Goal: Communication & Community: Answer question/provide support

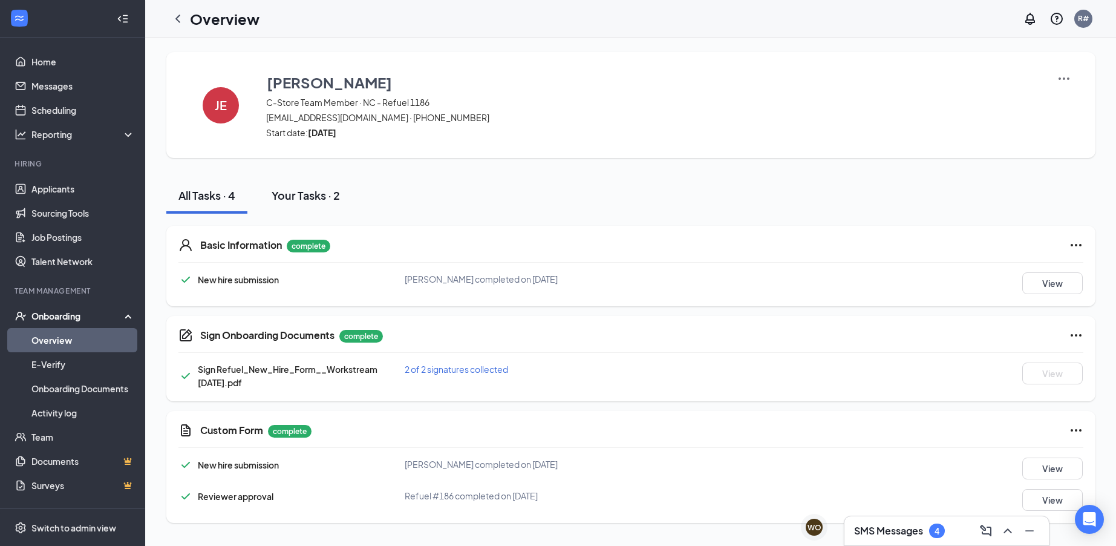
click at [295, 195] on div "Your Tasks · 2" at bounding box center [306, 195] width 68 height 15
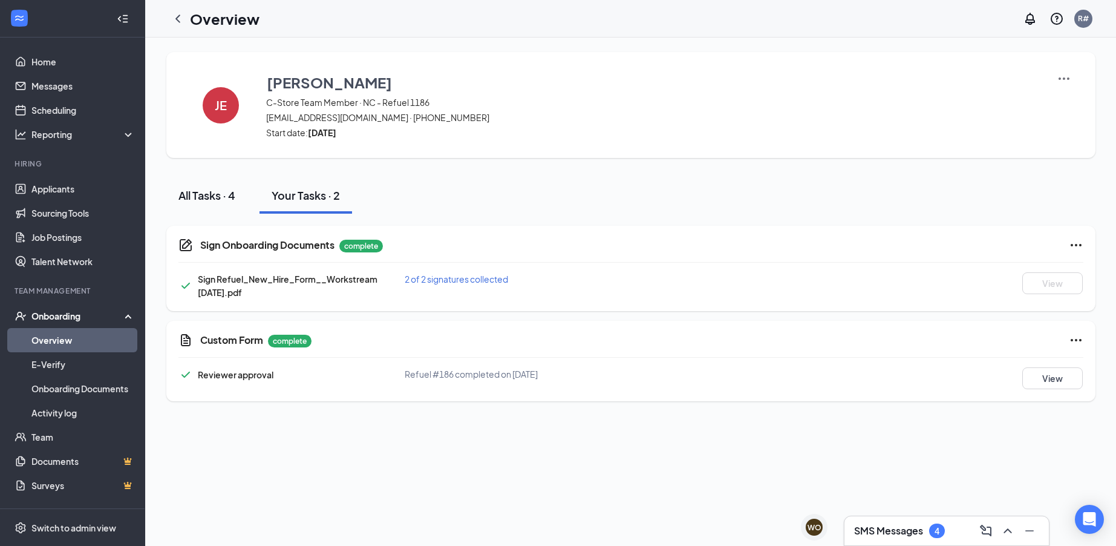
click at [205, 195] on div "All Tasks · 4" at bounding box center [206, 195] width 57 height 15
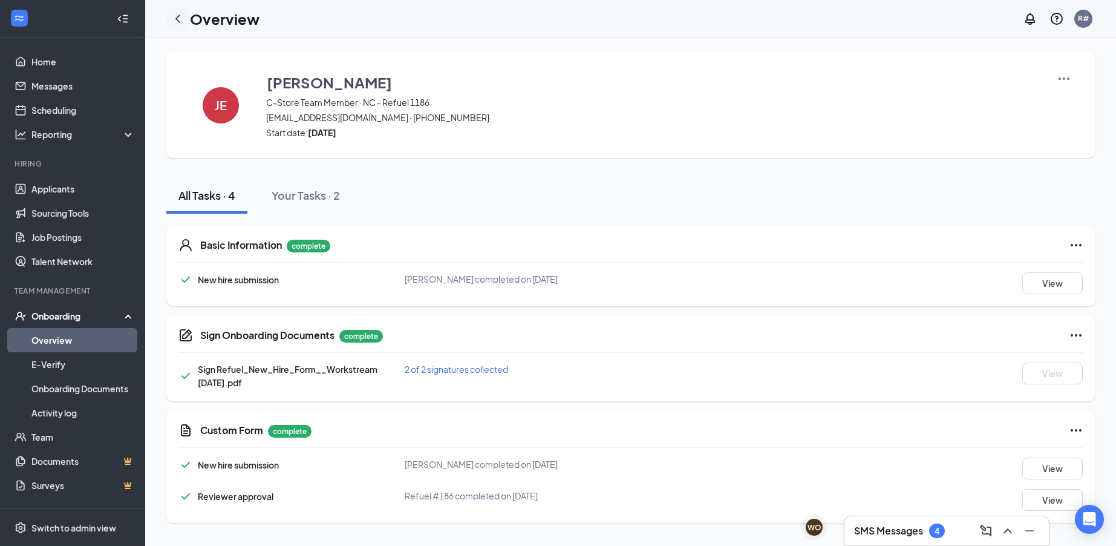
click at [177, 18] on icon "ChevronLeft" at bounding box center [177, 19] width 5 height 8
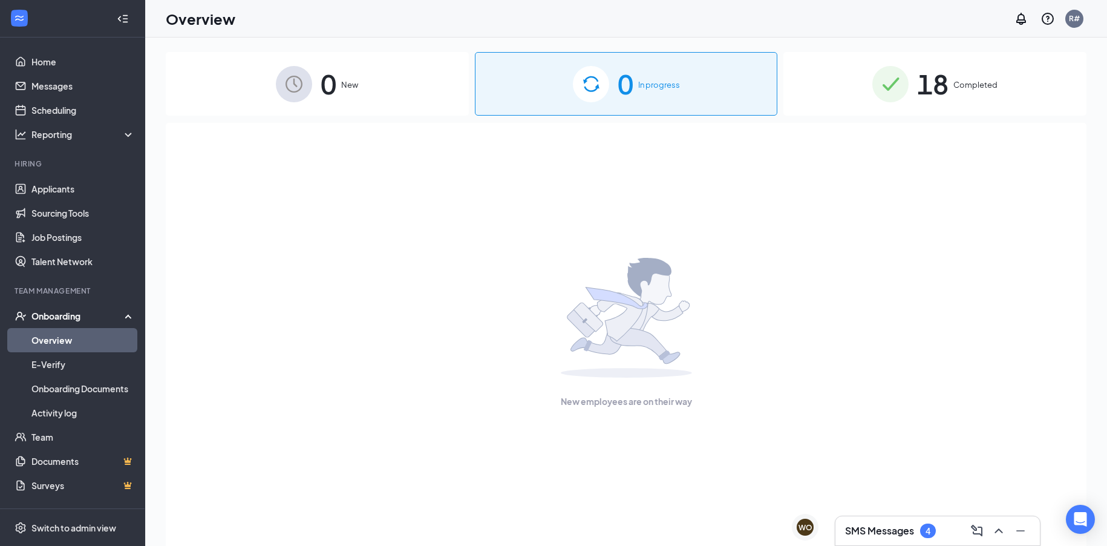
click at [938, 78] on span "18" at bounding box center [932, 84] width 31 height 42
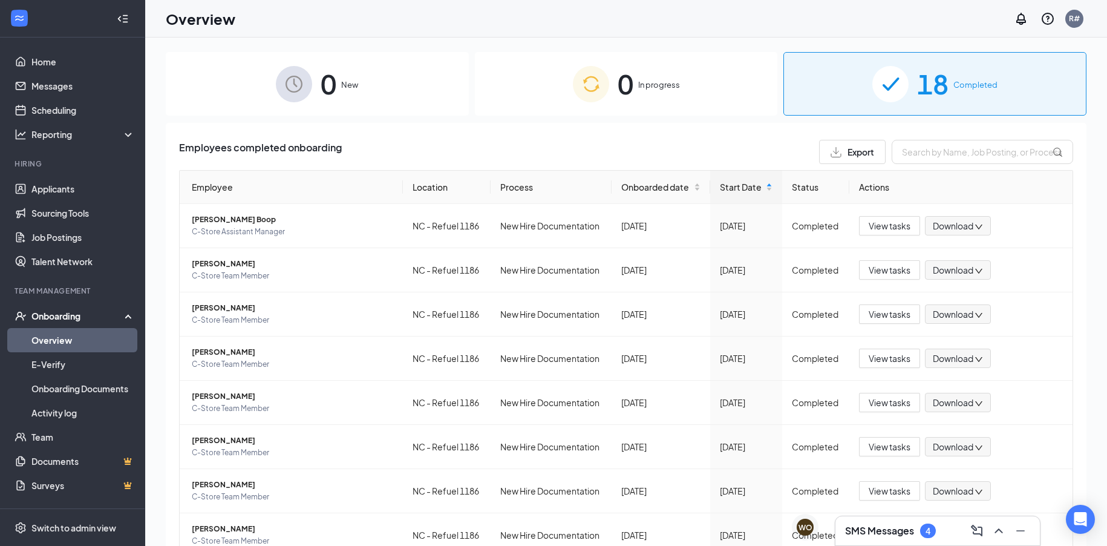
click at [54, 315] on div "Onboarding" at bounding box center [77, 316] width 93 height 12
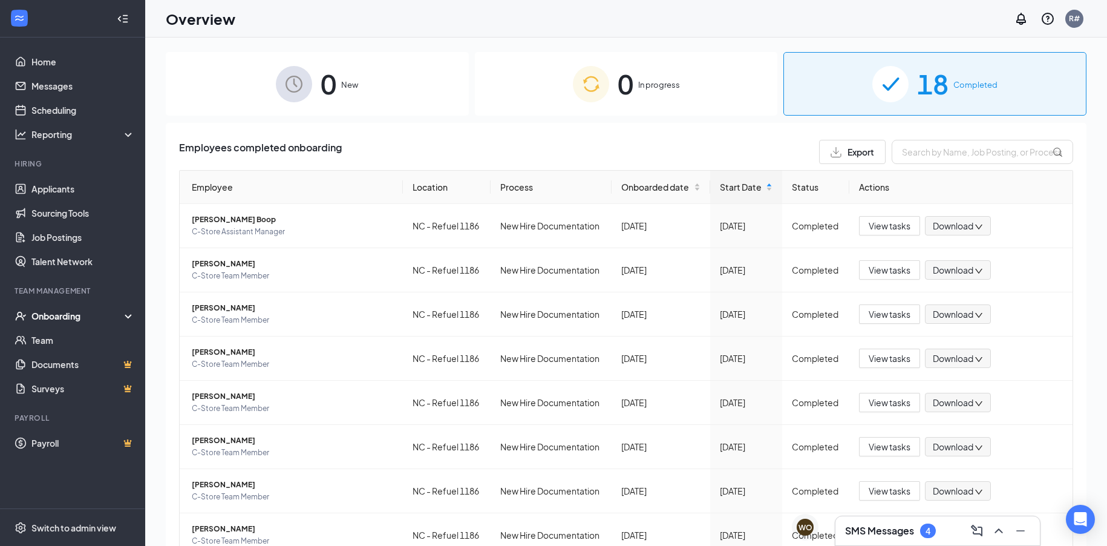
click at [57, 322] on div "Onboarding" at bounding box center [77, 316] width 93 height 12
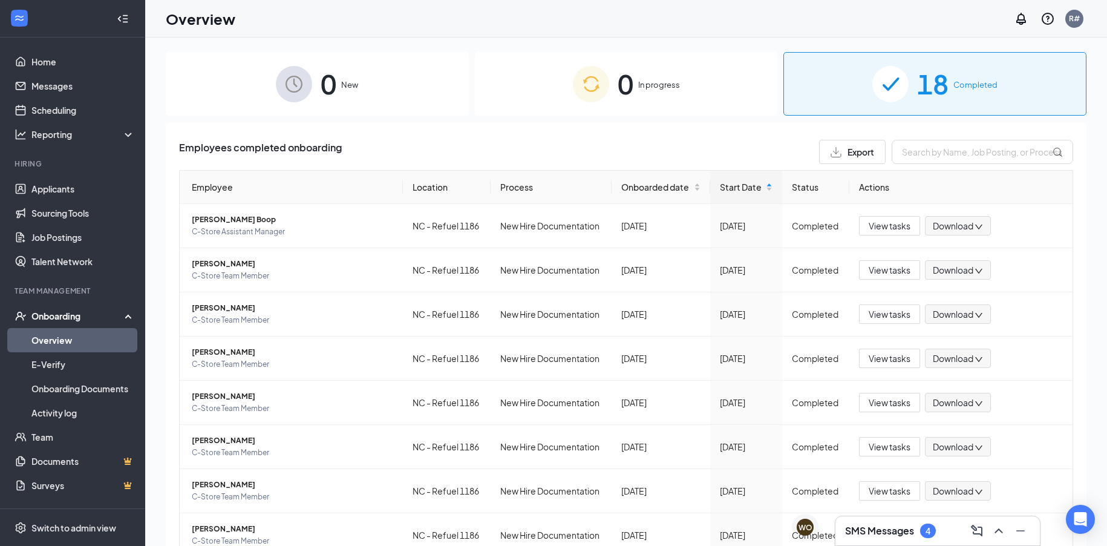
click at [59, 319] on div "Onboarding" at bounding box center [77, 316] width 93 height 12
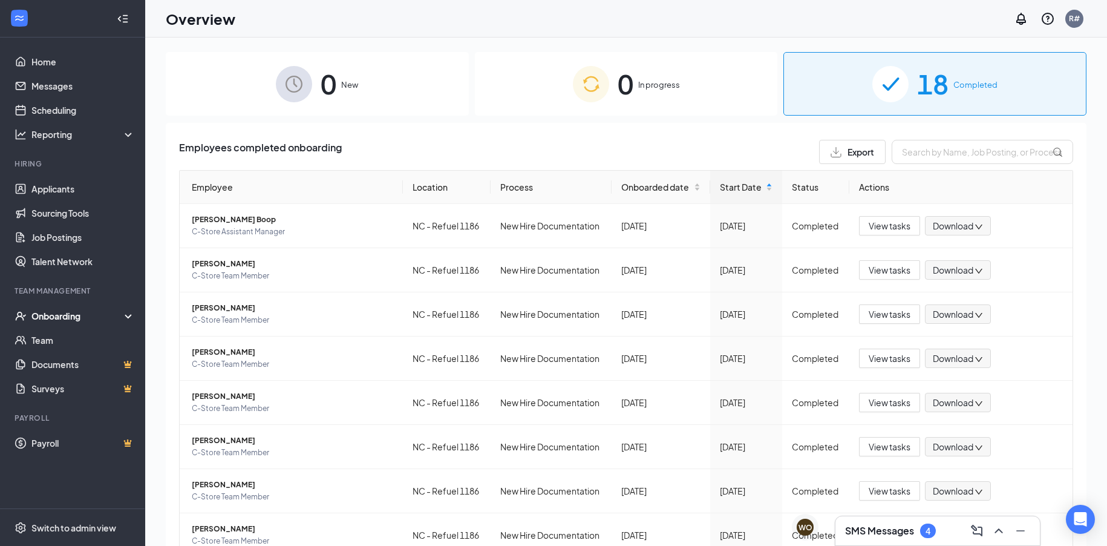
click at [62, 312] on div "Onboarding" at bounding box center [77, 316] width 93 height 12
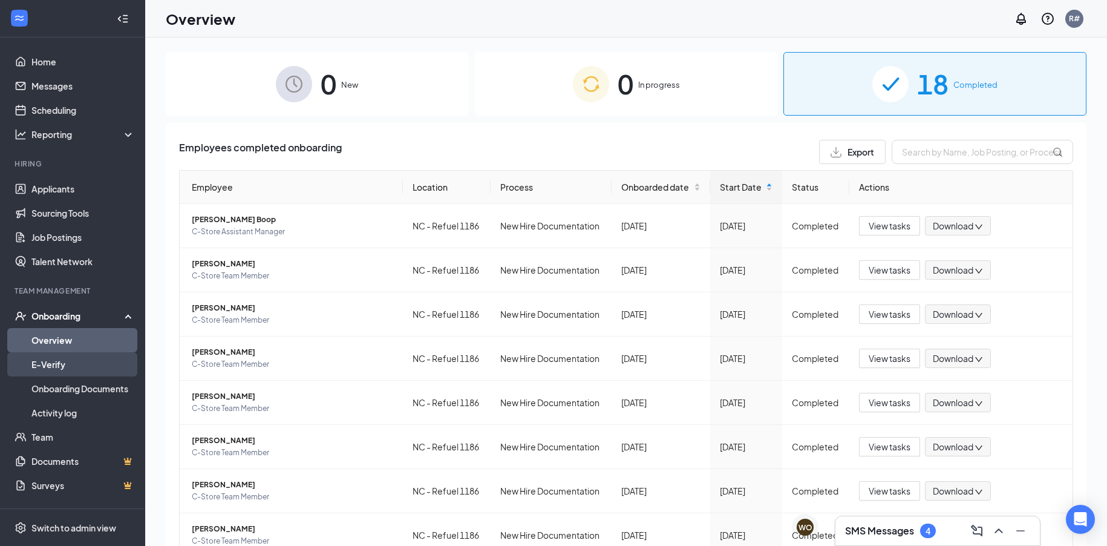
click at [57, 367] on link "E-Verify" at bounding box center [82, 364] width 103 height 24
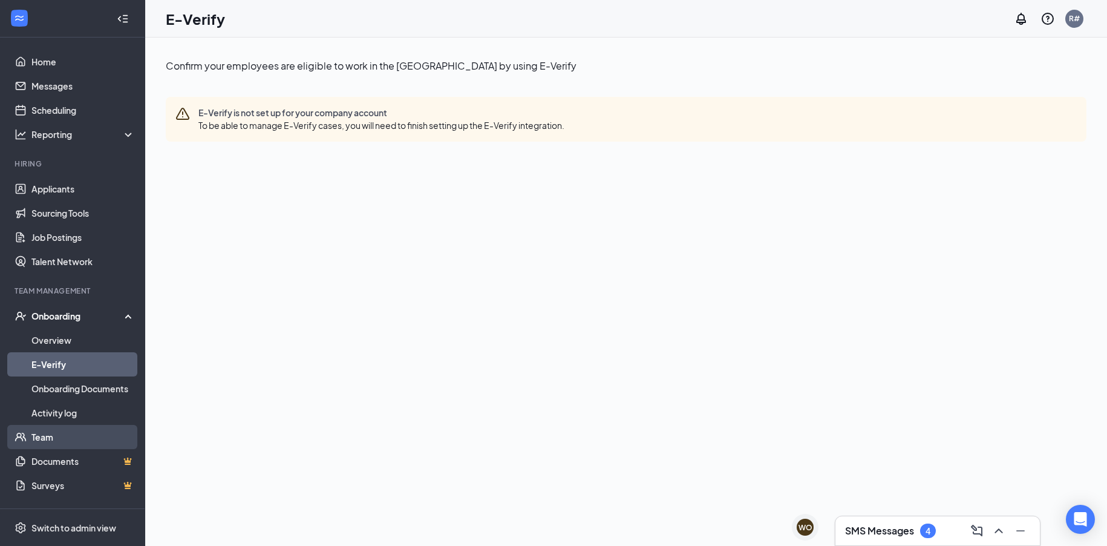
click at [43, 432] on link "Team" at bounding box center [82, 437] width 103 height 24
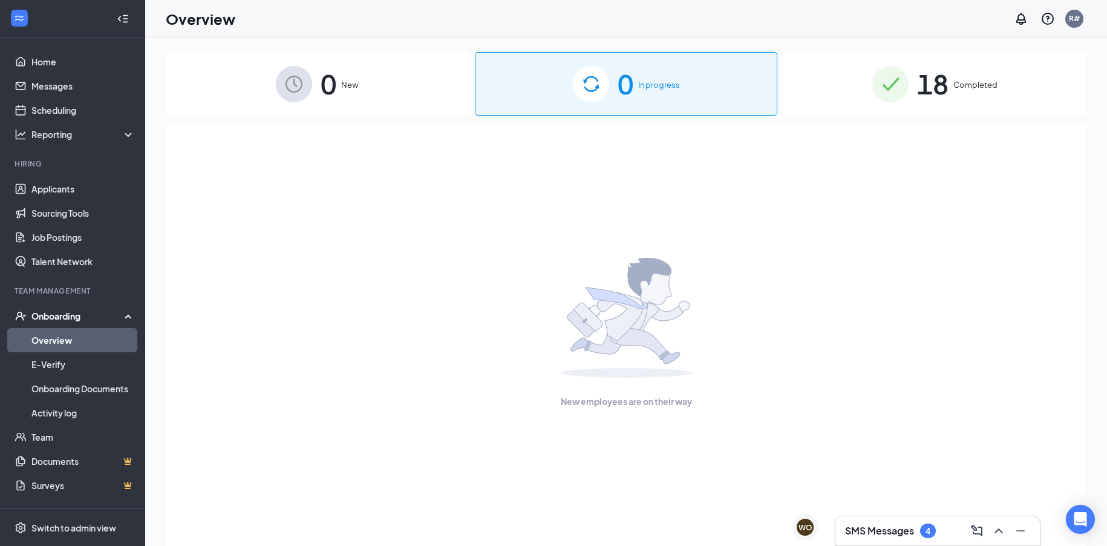
click at [919, 108] on div "18 Completed" at bounding box center [935, 84] width 303 height 64
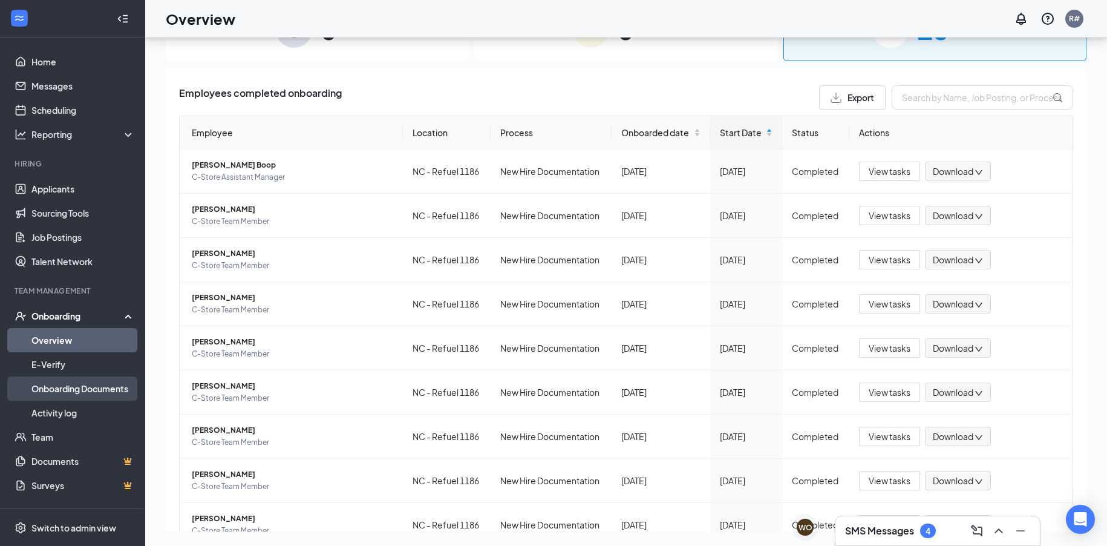
click at [74, 391] on link "Onboarding Documents" at bounding box center [82, 388] width 103 height 24
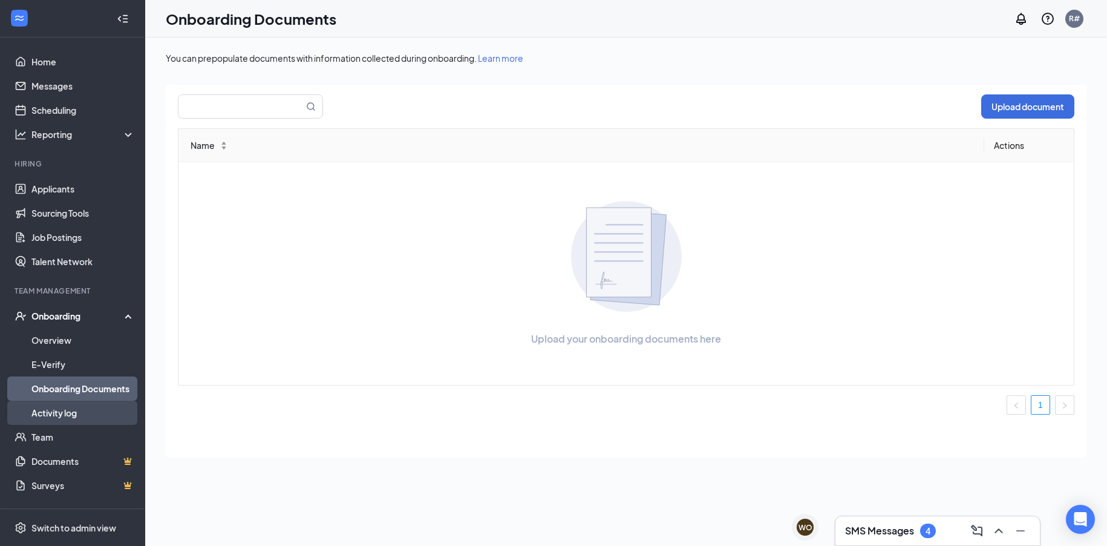
click at [67, 412] on link "Activity log" at bounding box center [82, 413] width 103 height 24
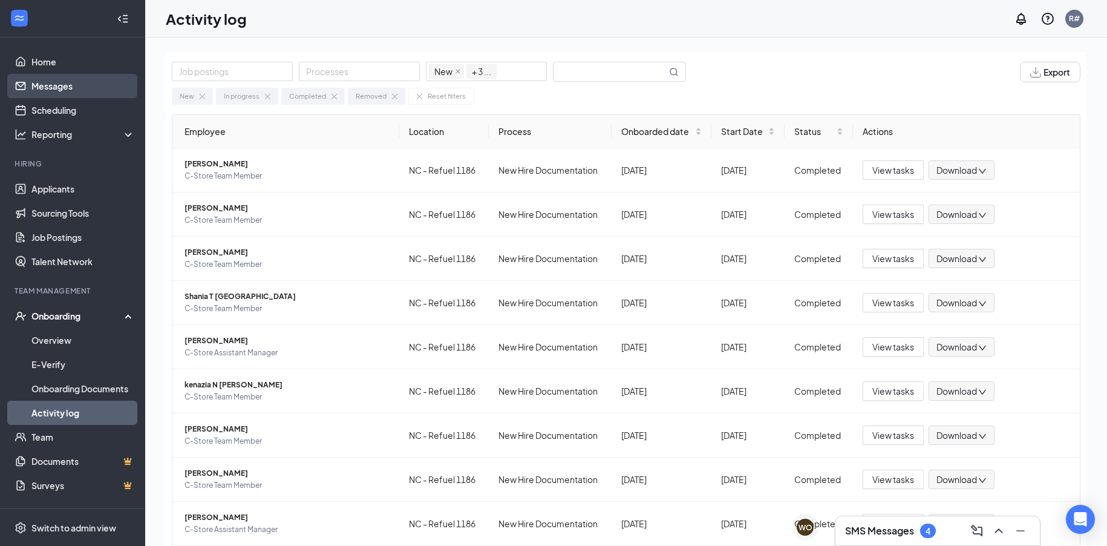
click at [84, 90] on link "Messages" at bounding box center [82, 86] width 103 height 24
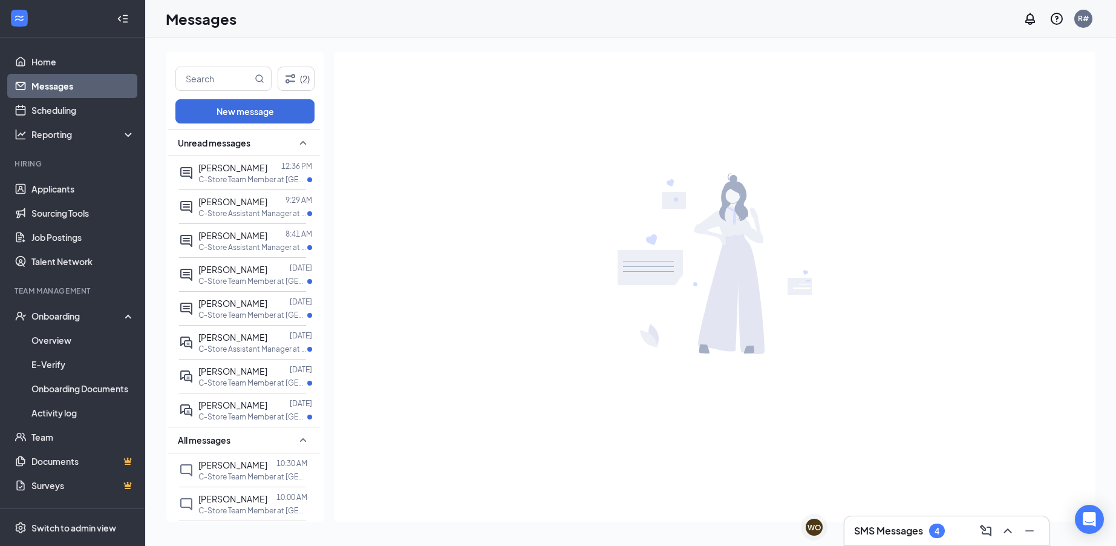
click at [903, 519] on div "SMS Messages 4" at bounding box center [947, 530] width 205 height 29
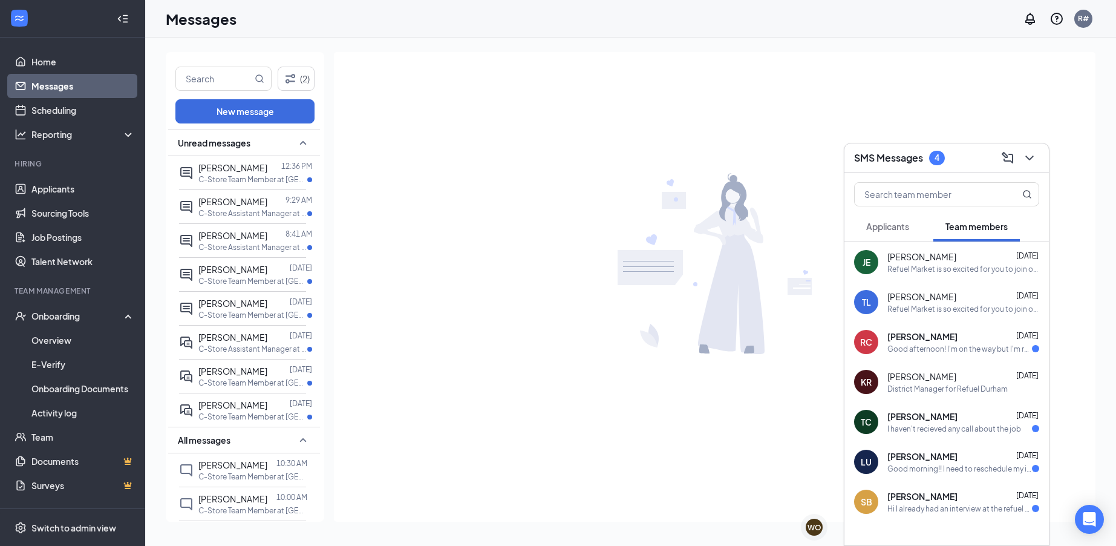
click at [905, 228] on span "Applicants" at bounding box center [887, 226] width 43 height 11
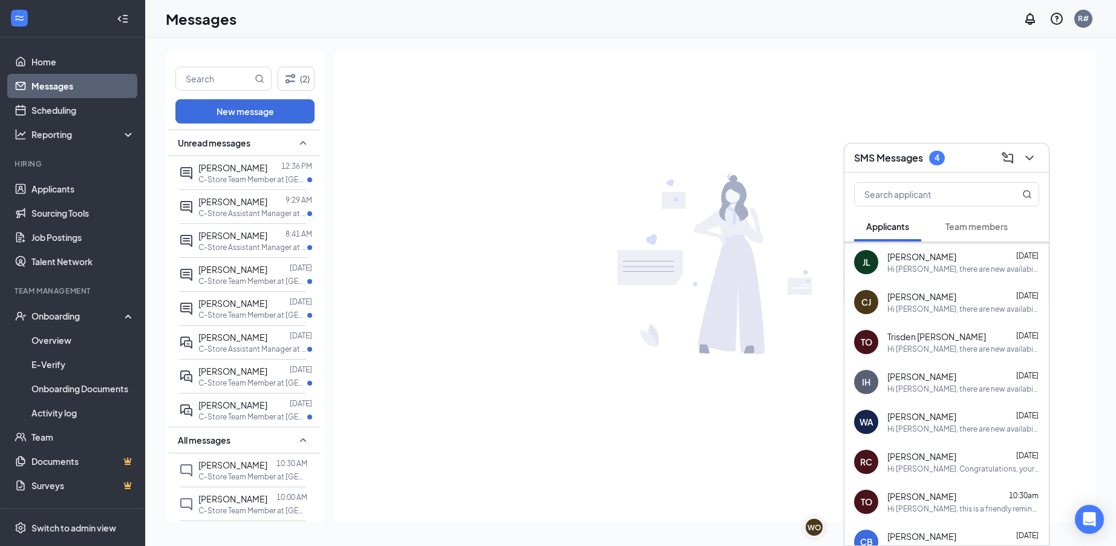
scroll to position [121, 0]
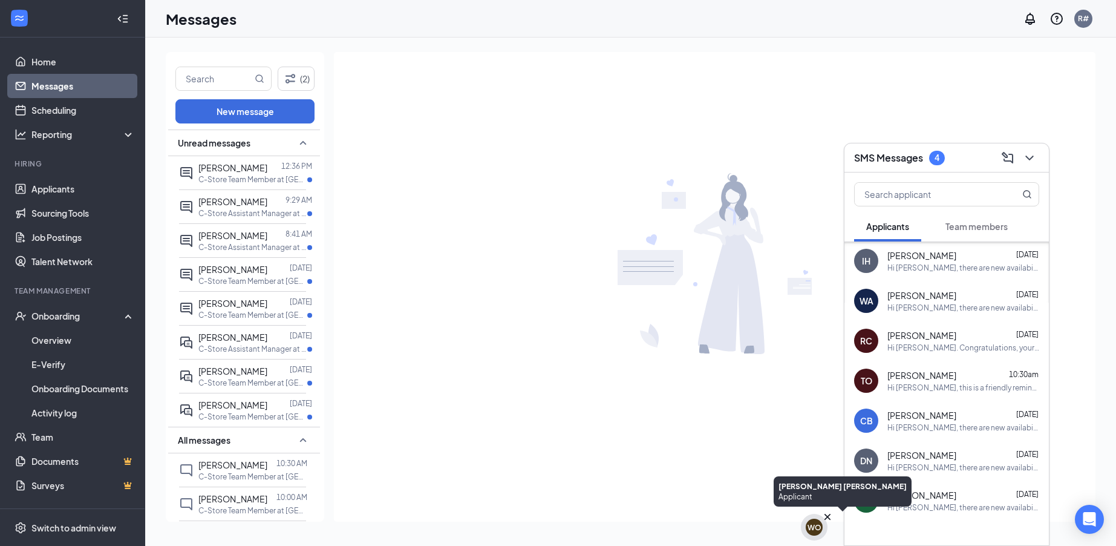
click at [811, 519] on div "WO" at bounding box center [814, 527] width 17 height 17
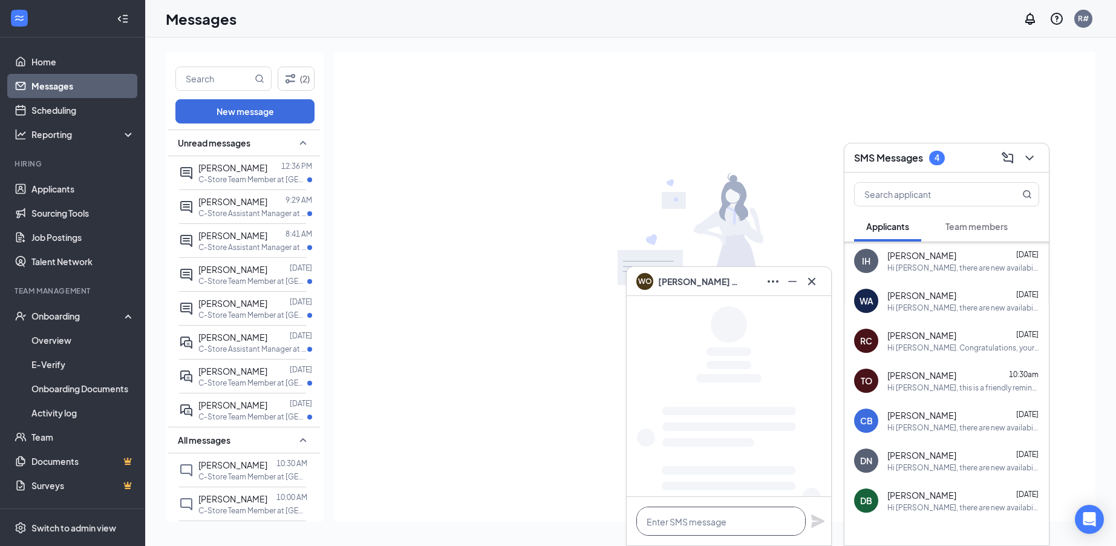
click at [810, 524] on div at bounding box center [729, 521] width 205 height 48
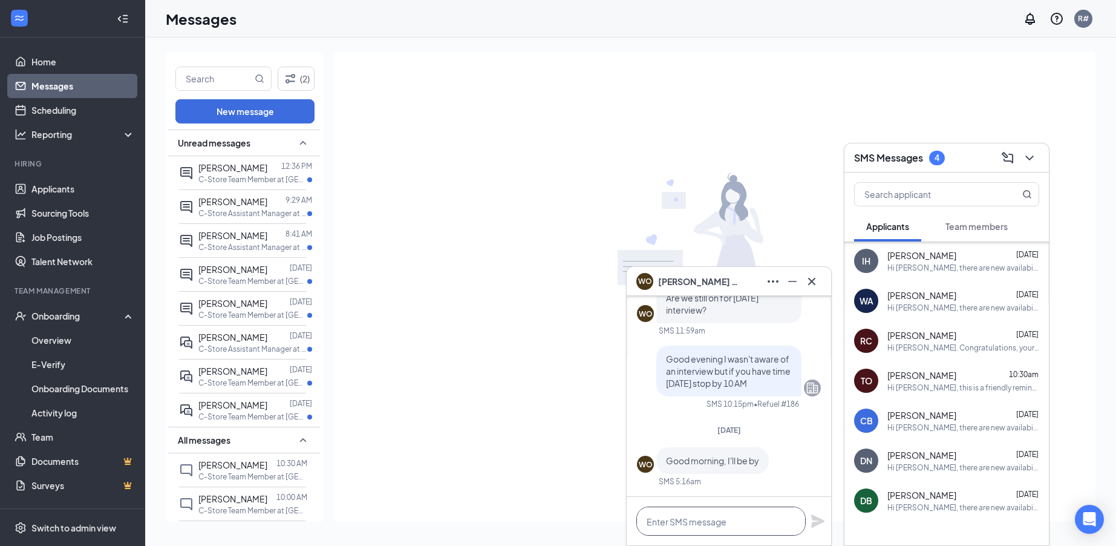
click at [739, 522] on textarea at bounding box center [721, 520] width 169 height 29
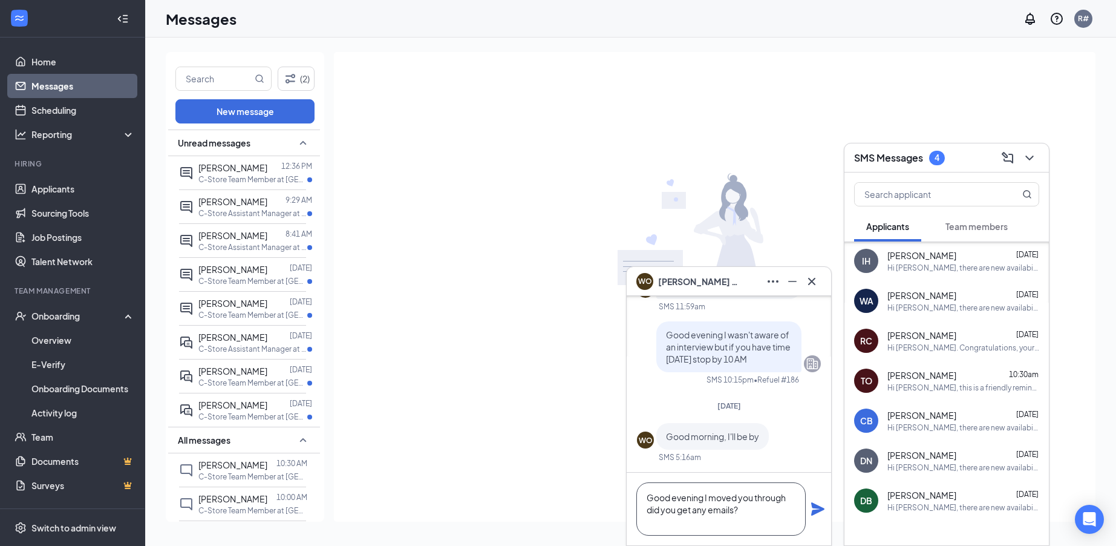
type textarea "Good evening I moved you through did you get any emails?"
click at [815, 512] on icon "Plane" at bounding box center [817, 508] width 13 height 13
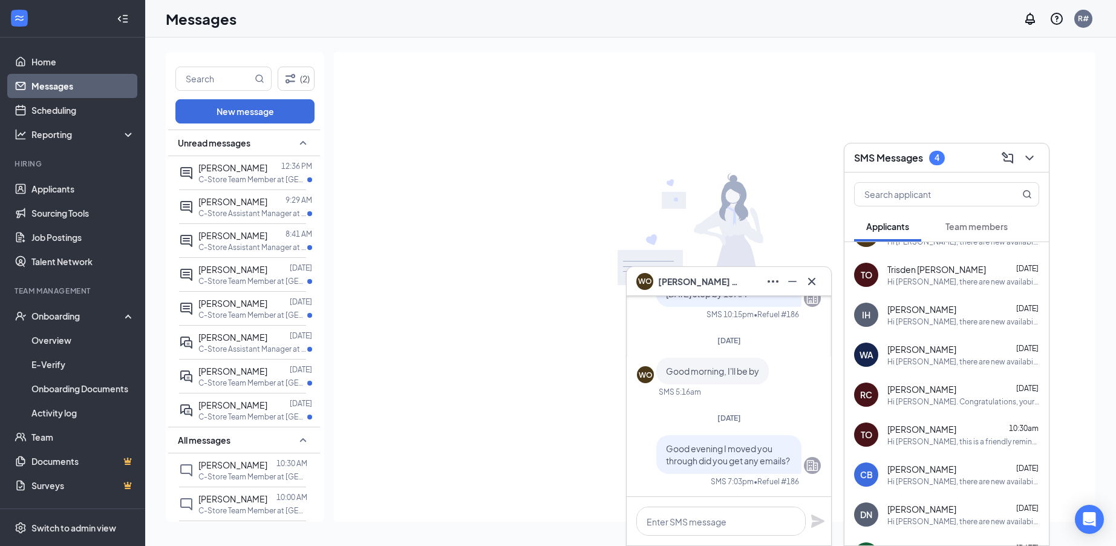
scroll to position [0, 0]
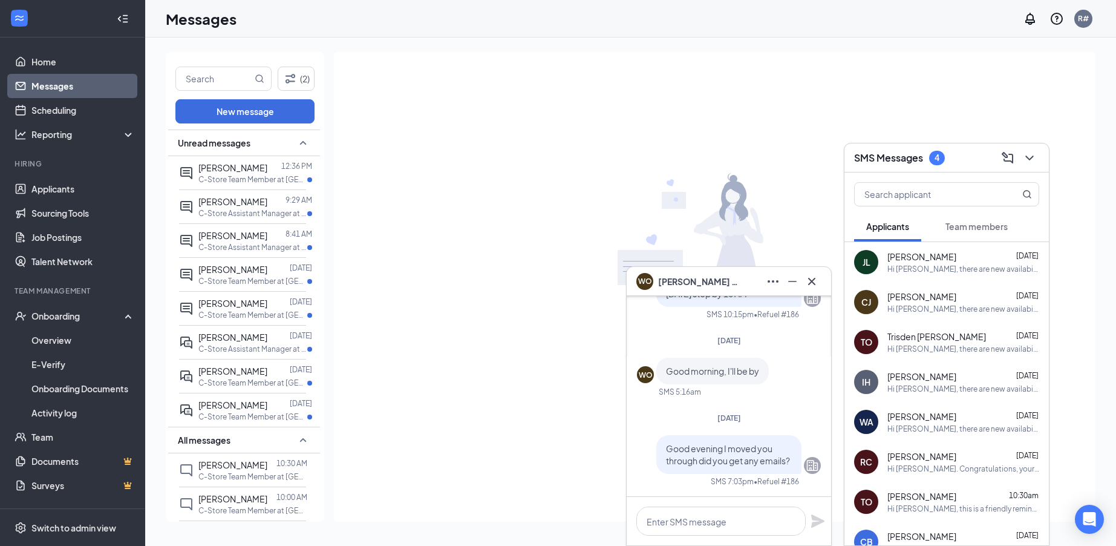
click at [673, 278] on span "[PERSON_NAME] [PERSON_NAME]" at bounding box center [700, 281] width 85 height 13
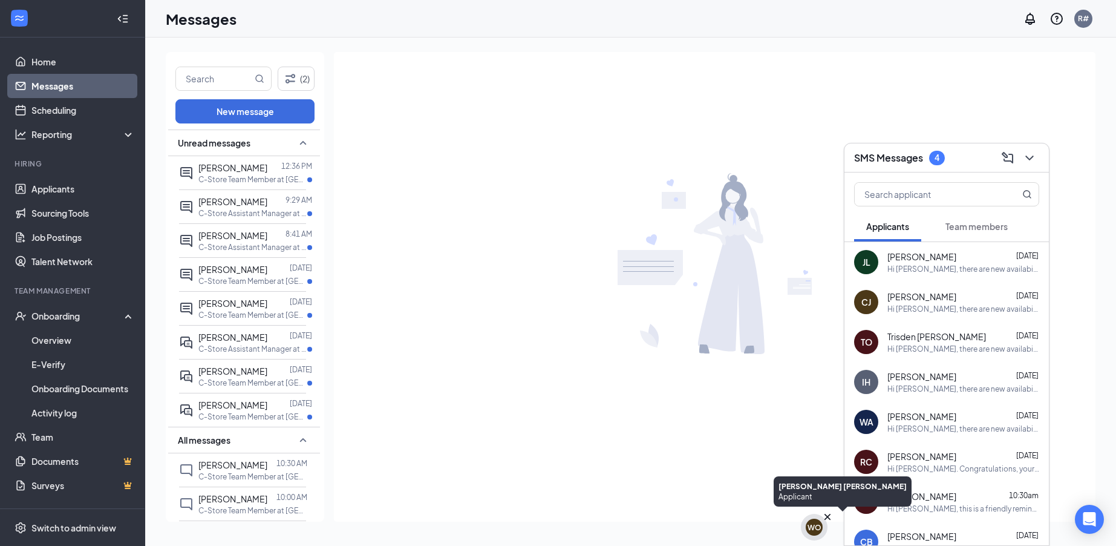
click at [814, 530] on div "WO" at bounding box center [815, 527] width 14 height 10
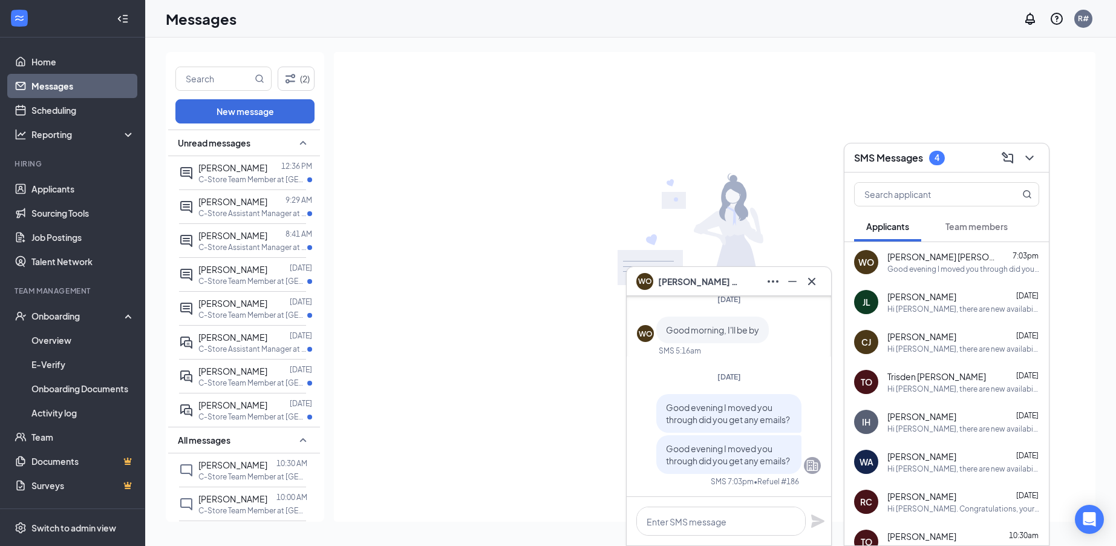
click at [644, 338] on div "WO" at bounding box center [646, 334] width 14 height 10
click at [778, 278] on icon "Ellipses" at bounding box center [773, 281] width 15 height 15
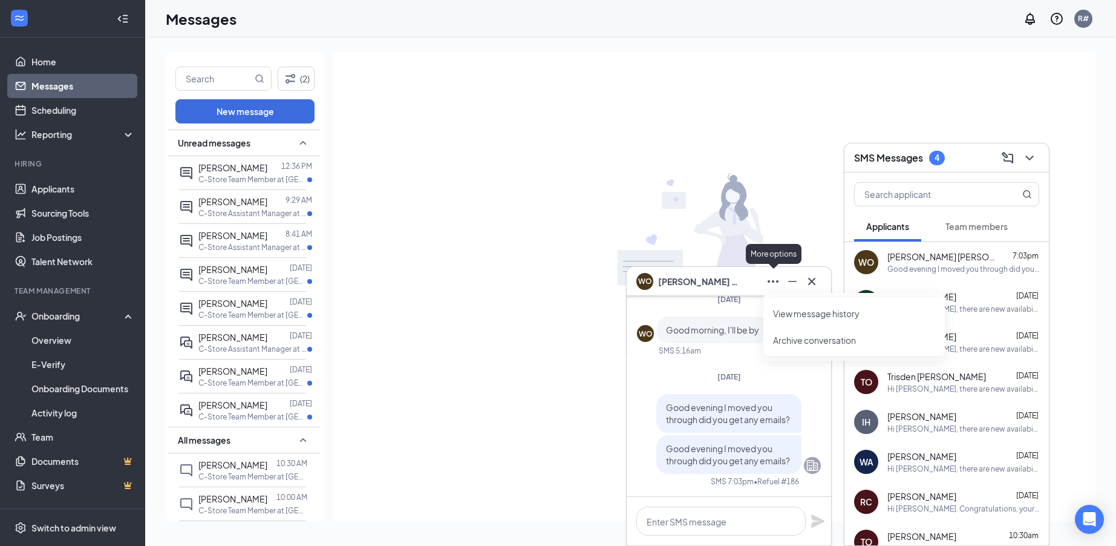
click at [771, 276] on icon "Ellipses" at bounding box center [773, 281] width 15 height 15
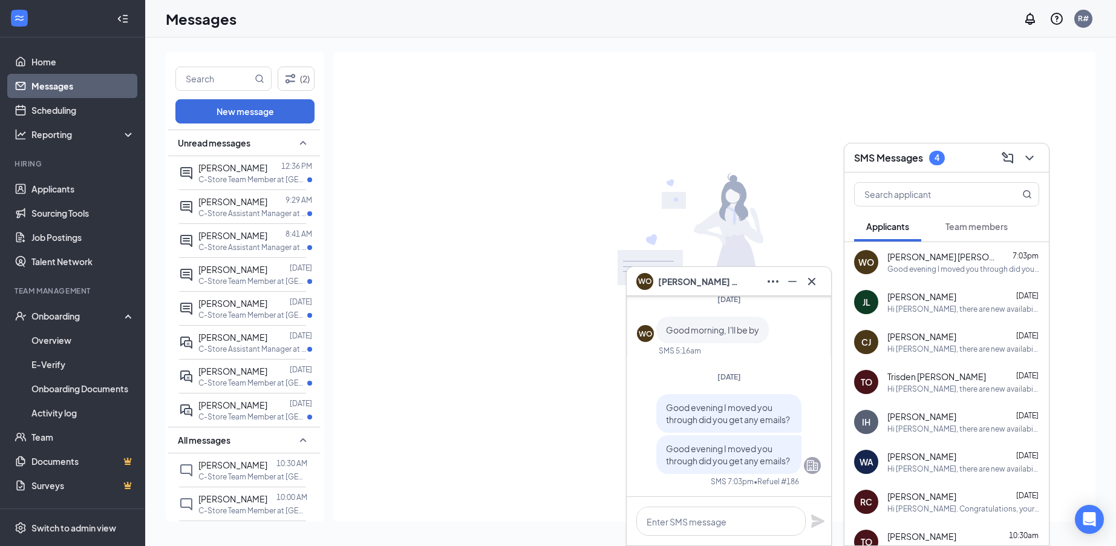
click at [563, 458] on div at bounding box center [715, 263] width 762 height 422
click at [791, 280] on icon "Minimize" at bounding box center [792, 281] width 15 height 15
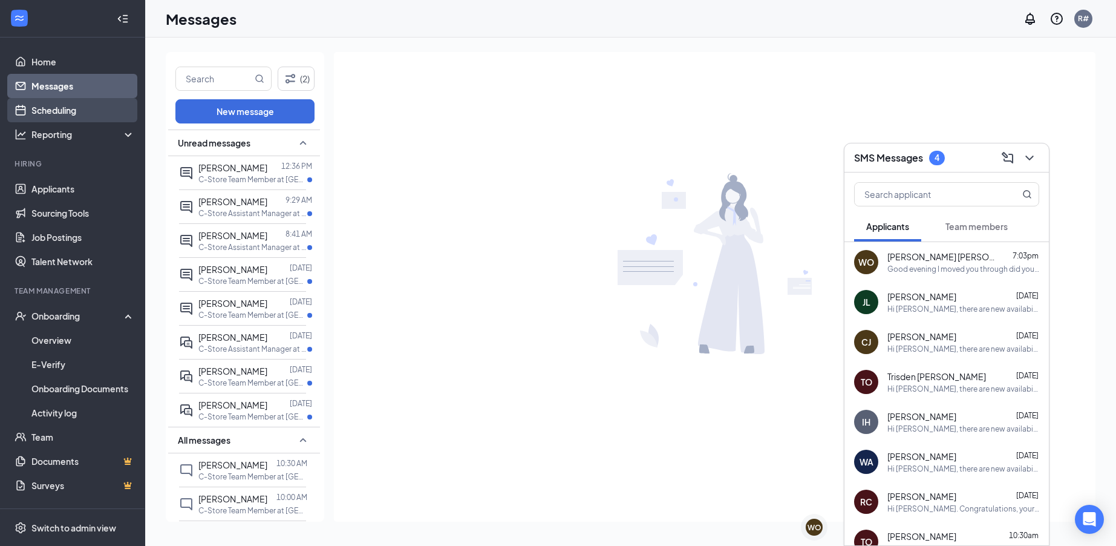
click at [71, 110] on link "Scheduling" at bounding box center [82, 110] width 103 height 24
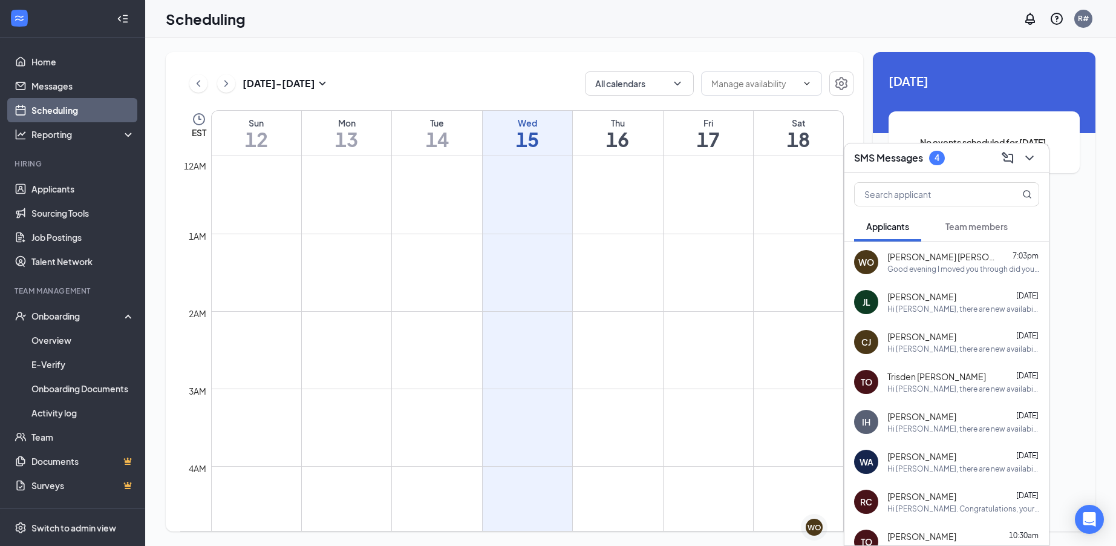
scroll to position [595, 0]
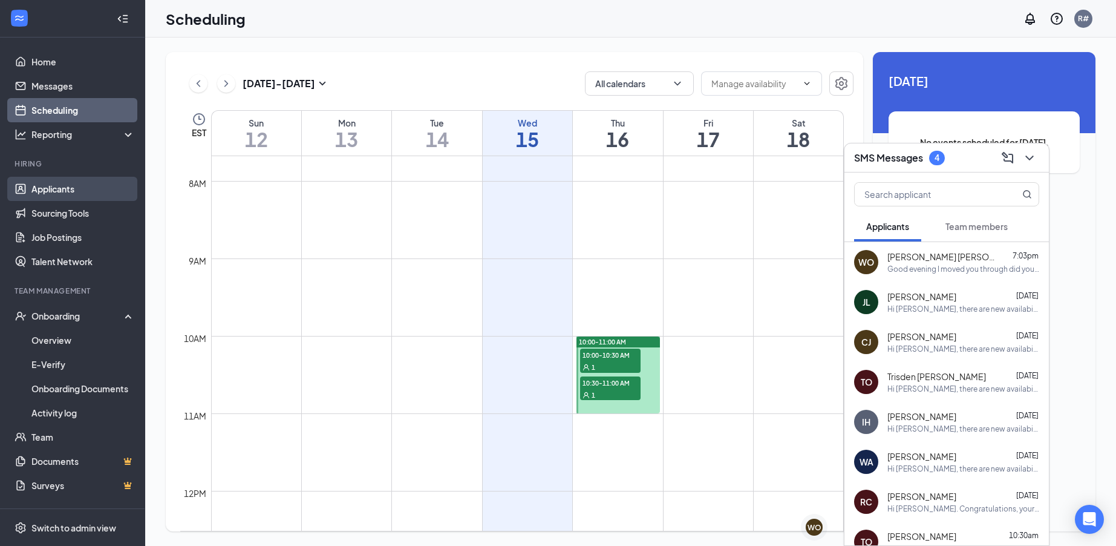
click at [80, 191] on link "Applicants" at bounding box center [82, 189] width 103 height 24
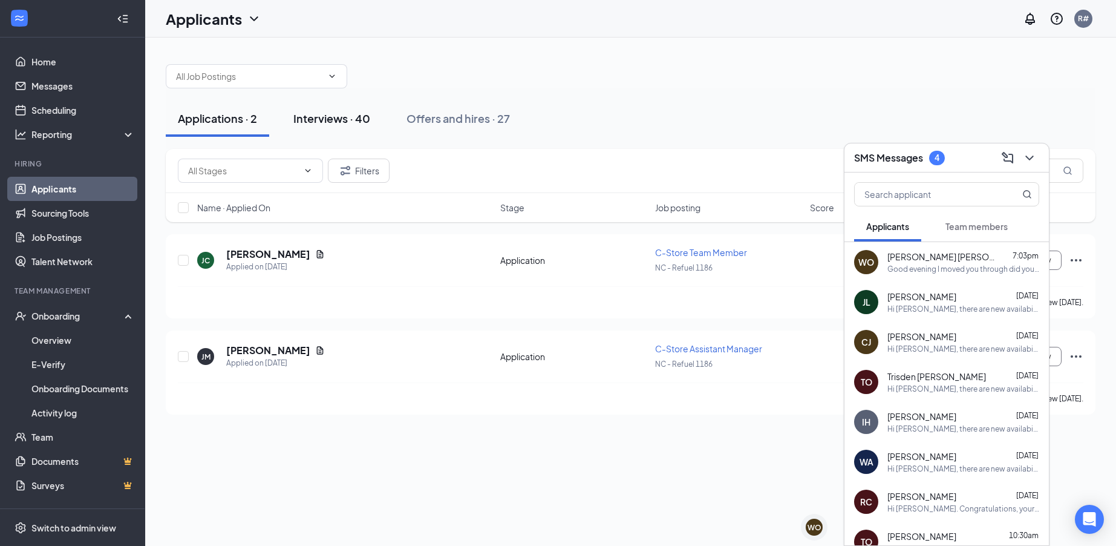
click at [341, 122] on div "Interviews · 40" at bounding box center [331, 118] width 77 height 15
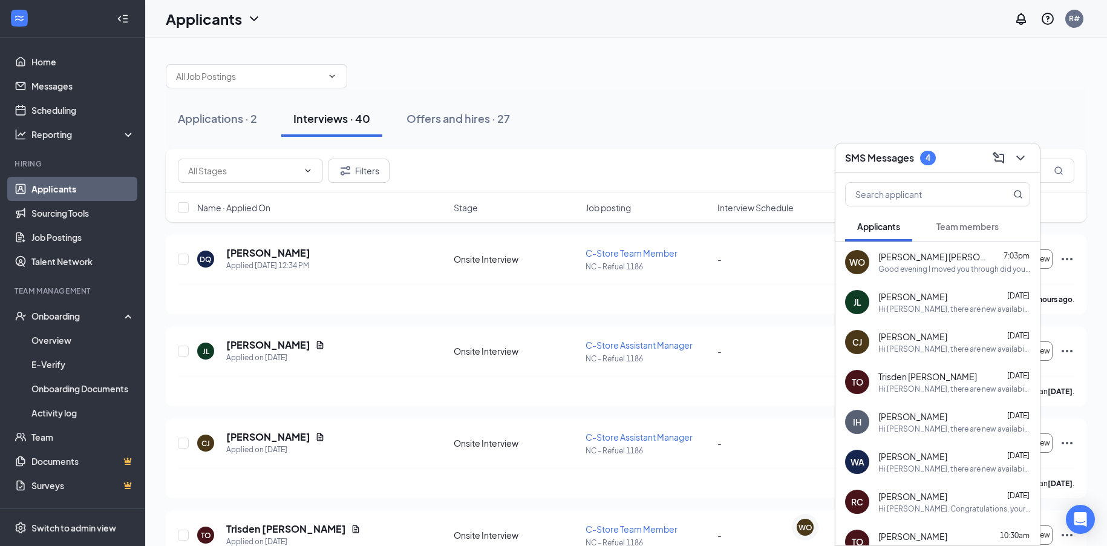
click at [957, 156] on div "SMS Messages 4" at bounding box center [937, 157] width 185 height 19
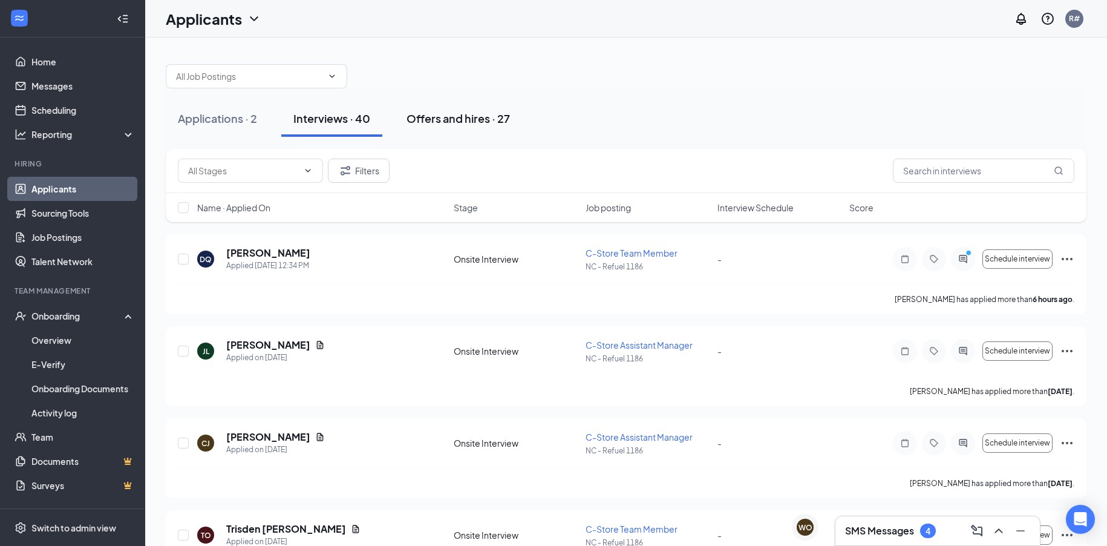
click at [467, 115] on div "Offers and hires · 27" at bounding box center [458, 118] width 103 height 15
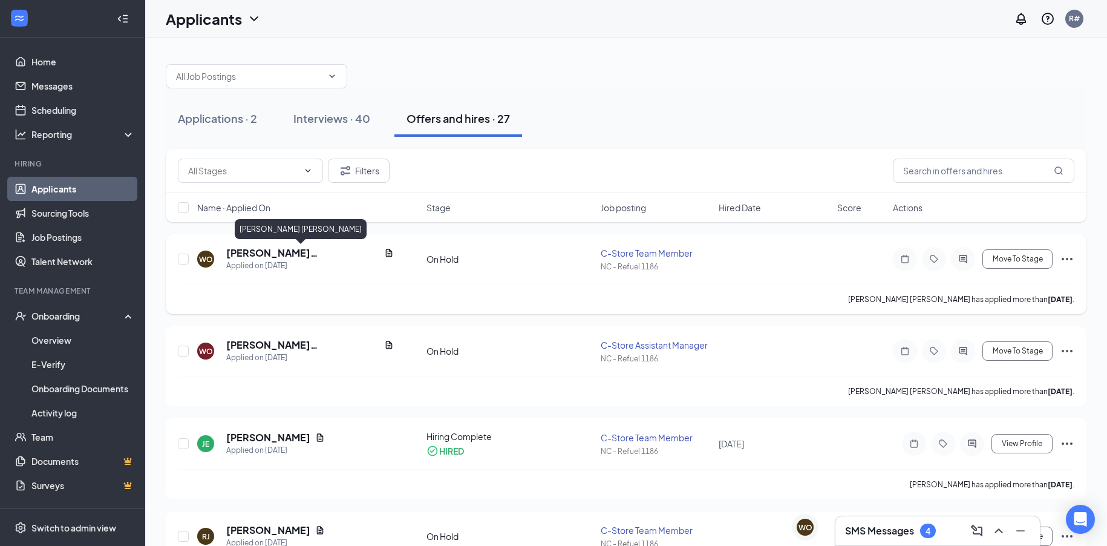
click at [296, 255] on h5 "[PERSON_NAME] [PERSON_NAME]" at bounding box center [302, 252] width 153 height 13
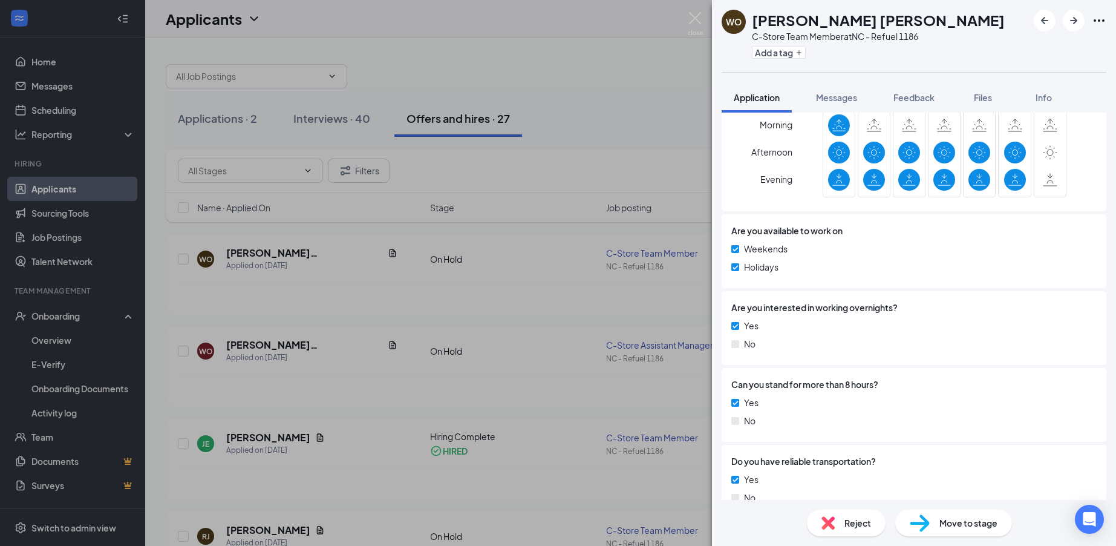
scroll to position [363, 0]
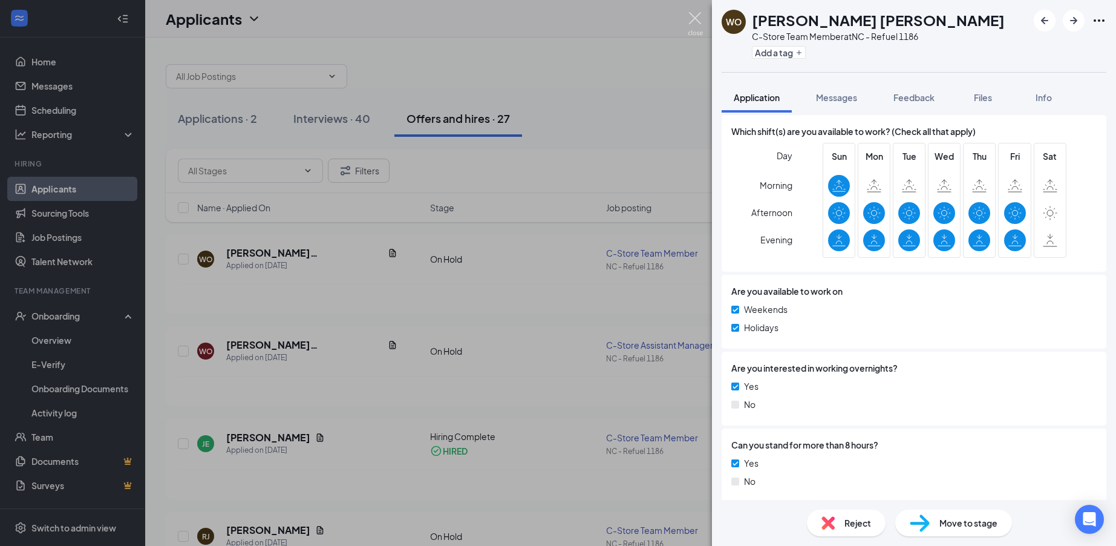
click at [696, 13] on img at bounding box center [695, 24] width 15 height 24
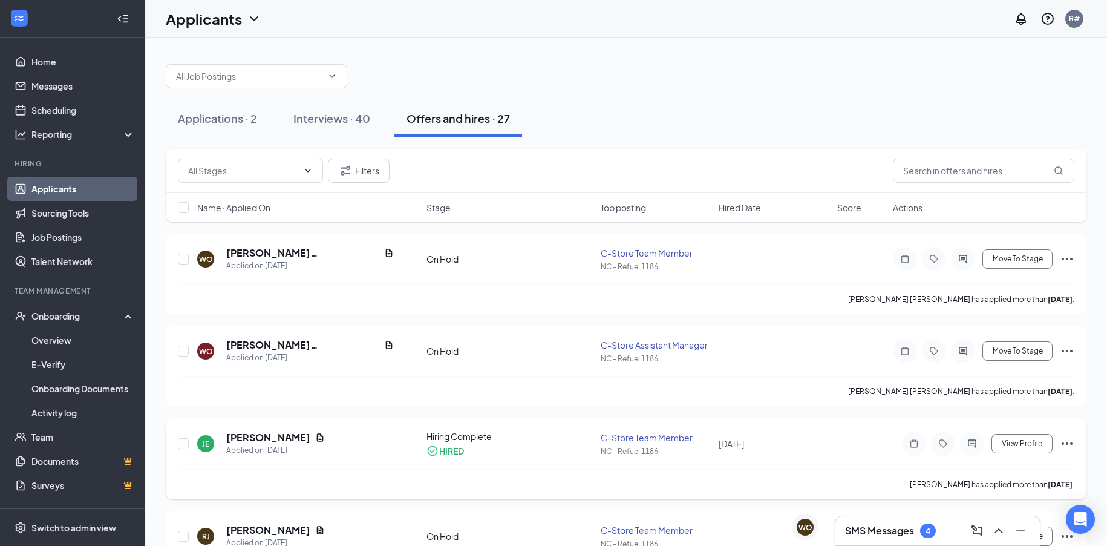
click at [626, 433] on div "C-Store Team Member" at bounding box center [656, 437] width 111 height 12
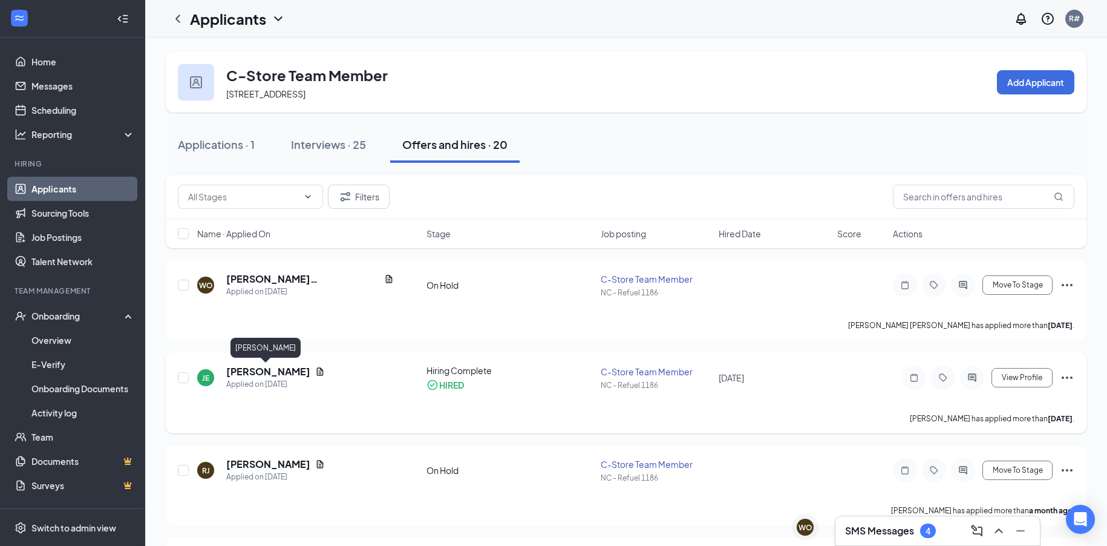
click at [280, 369] on h5 "[PERSON_NAME]" at bounding box center [268, 371] width 84 height 13
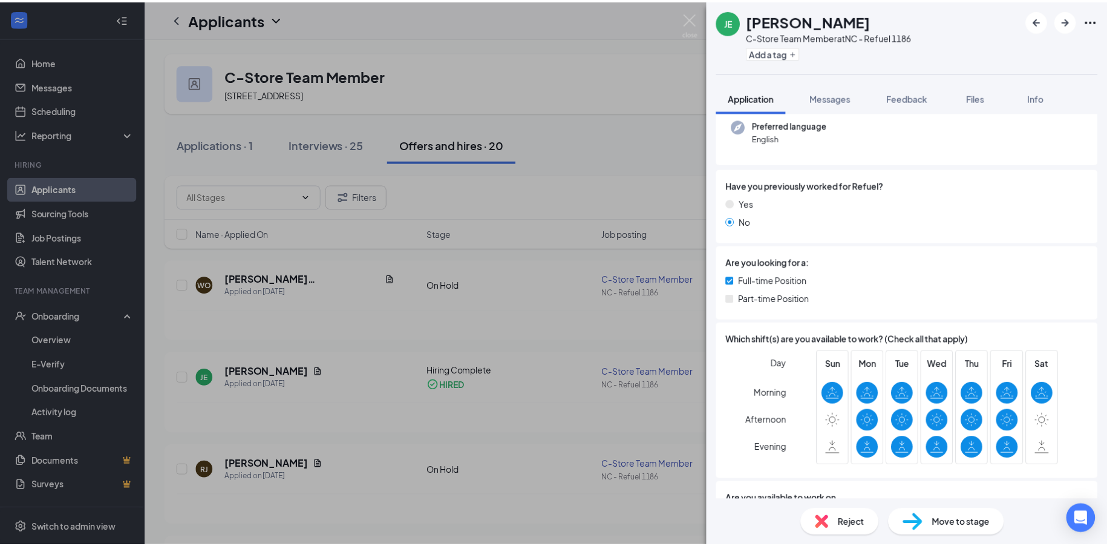
scroll to position [182, 0]
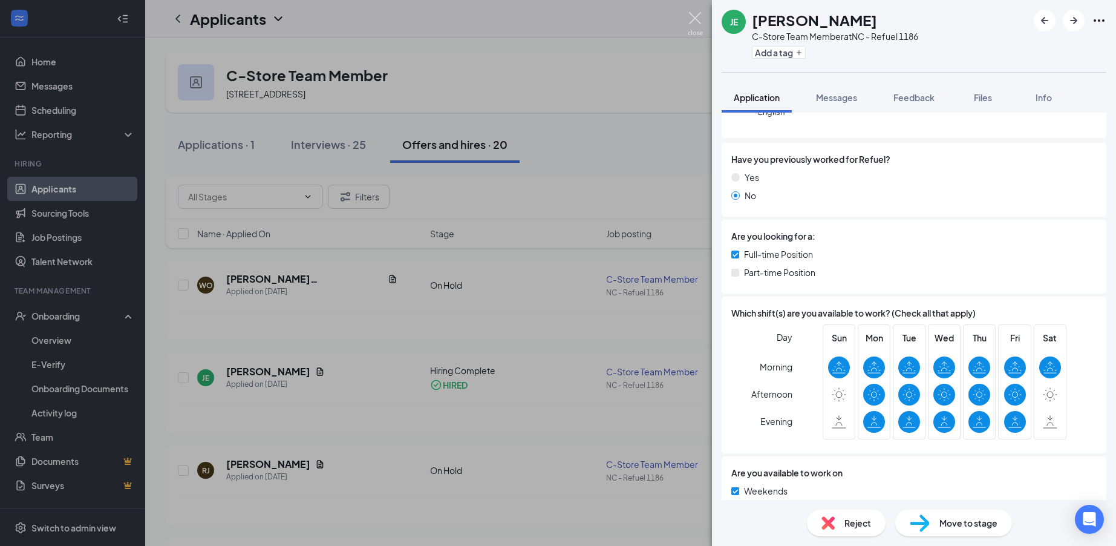
click at [696, 20] on img at bounding box center [695, 24] width 15 height 24
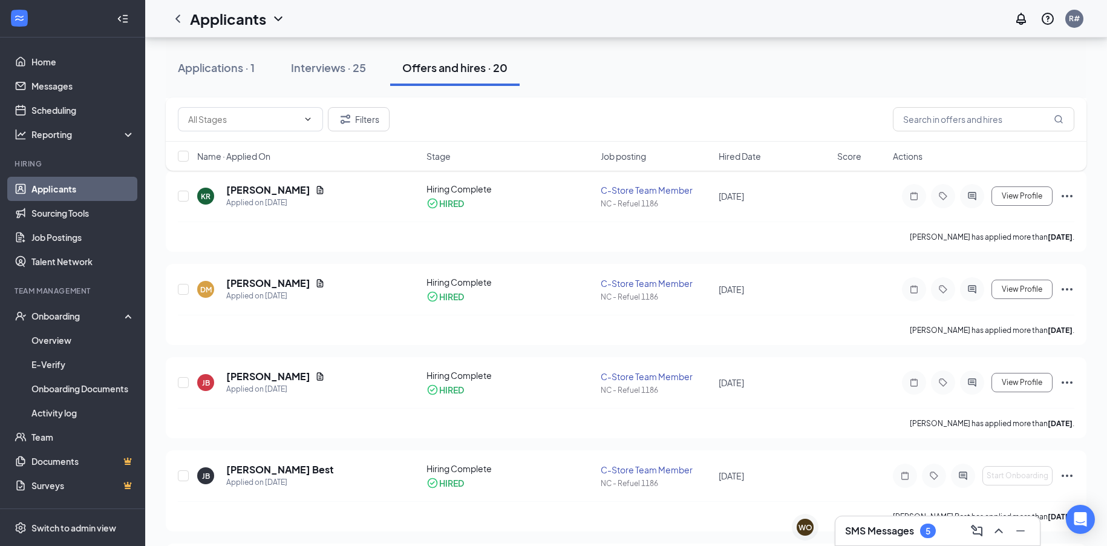
scroll to position [1150, 0]
